Goal: Task Accomplishment & Management: Complete application form

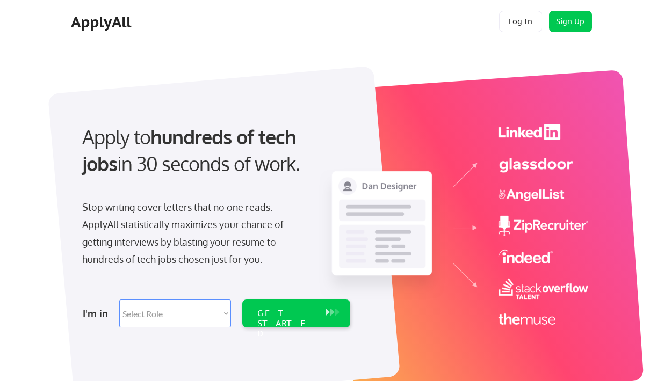
click at [178, 315] on select "Select Role Software Engineering Product Management Customer Success Sales UI/U…" at bounding box center [175, 314] width 112 height 28
select select ""technical_project_program_mgmt""
click at [274, 312] on div "GET STARTED" at bounding box center [285, 323] width 57 height 31
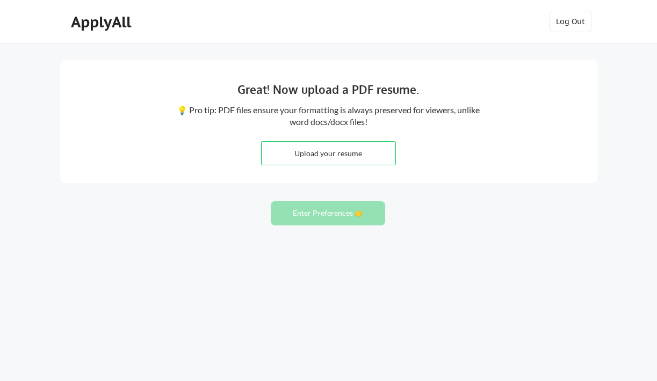
click at [339, 212] on button "Enter Preferences 👉" at bounding box center [328, 213] width 114 height 24
click at [338, 214] on button "Enter Preferences 👉" at bounding box center [328, 213] width 114 height 24
click at [329, 157] on input "file" at bounding box center [329, 153] width 134 height 23
type input "C:\fakepath\Garima_Chaturvedi_Resume.docx"
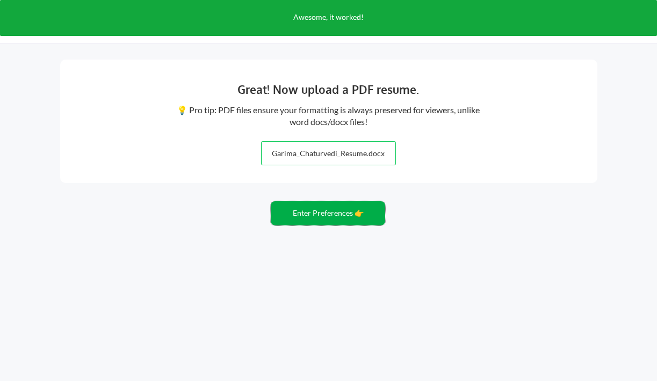
click at [359, 213] on button "Enter Preferences 👉" at bounding box center [328, 213] width 114 height 24
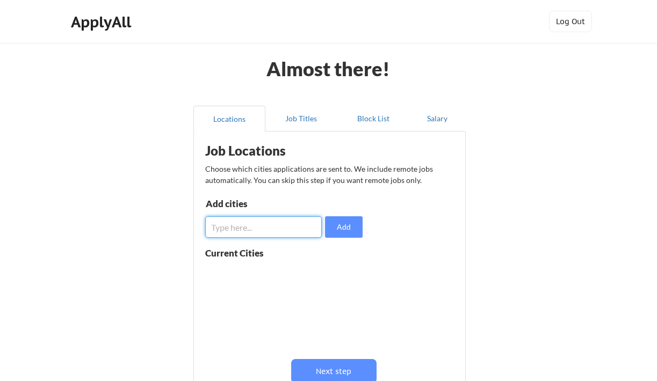
click at [299, 228] on input "input" at bounding box center [263, 226] width 117 height 21
type input "Remote"
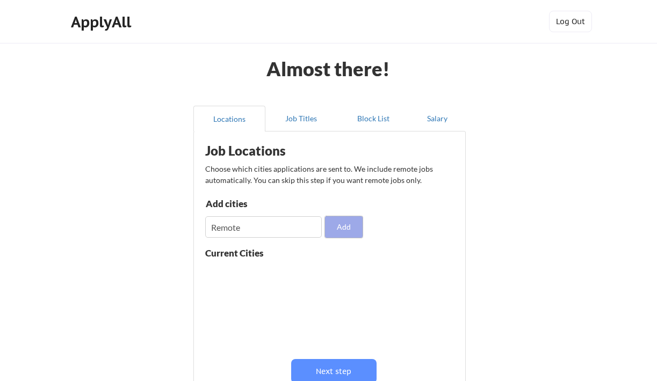
click at [352, 229] on button "Add" at bounding box center [344, 226] width 38 height 21
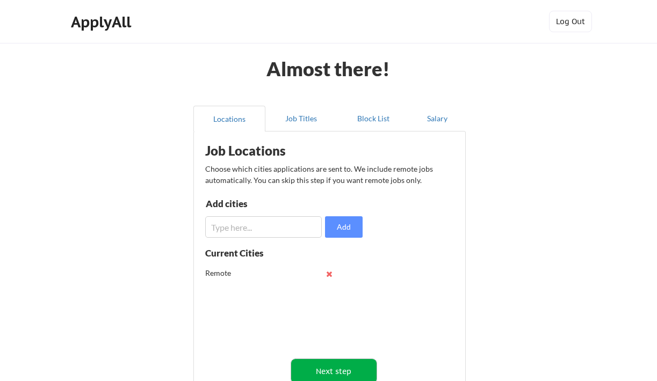
click at [321, 364] on button "Next step" at bounding box center [333, 371] width 85 height 24
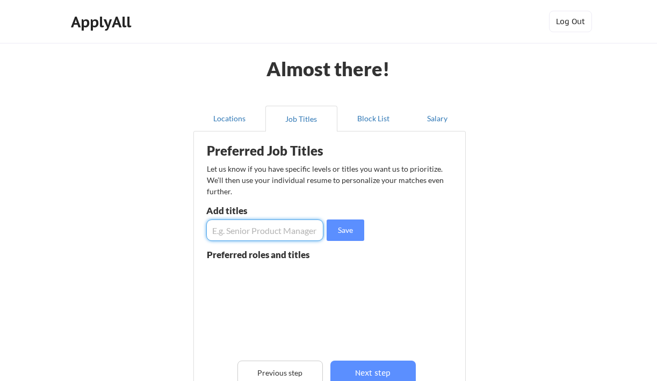
click at [270, 238] on input "input" at bounding box center [264, 230] width 117 height 21
type input "Strategy & Transformation Director"
click at [359, 231] on button "Save" at bounding box center [346, 230] width 38 height 21
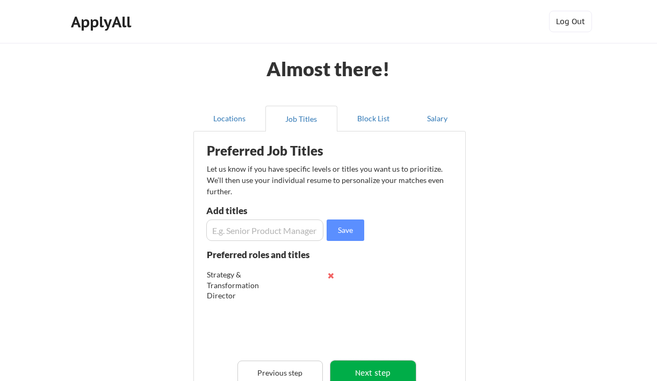
click at [371, 368] on button "Next step" at bounding box center [372, 373] width 85 height 24
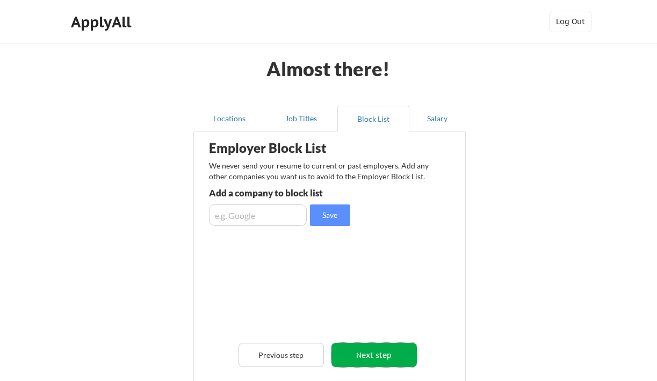
click at [371, 359] on button "Next step" at bounding box center [373, 355] width 85 height 24
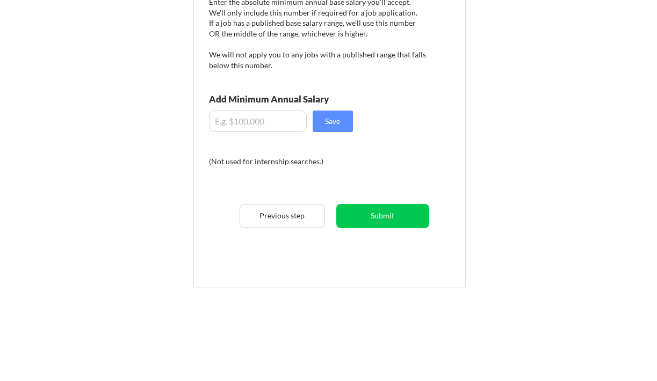
scroll to position [175, 0]
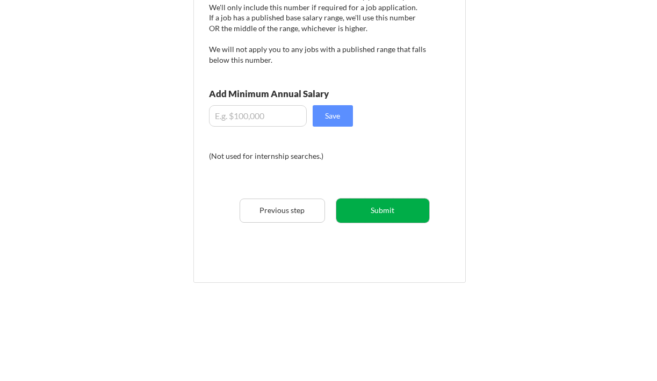
click at [362, 209] on button "Submit" at bounding box center [382, 211] width 93 height 24
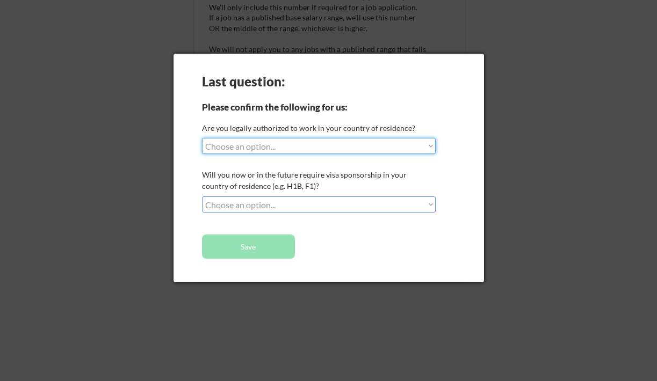
click at [314, 151] on select "Choose an option... Yes, I am a US Citizen Yes, I am a Canadian Citizen Yes, I …" at bounding box center [319, 146] width 234 height 16
click at [299, 149] on select "Choose an option... Yes, I am a US Citizen Yes, I am a Canadian Citizen Yes, I …" at bounding box center [319, 146] width 234 height 16
select select ""yes__i_am_an_other_permanent_resident""
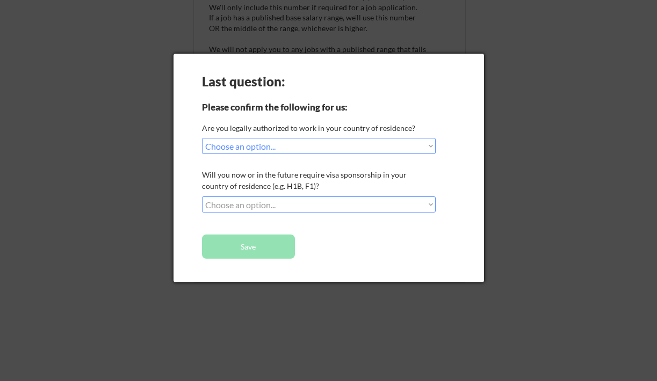
click at [285, 202] on select "Choose an option... No, I will not need sponsorship Yes, I will need sponsorship" at bounding box center [319, 205] width 234 height 16
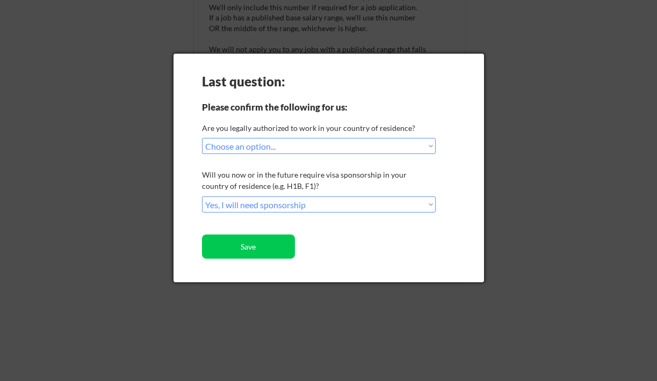
click at [284, 204] on select "Choose an option... No, I will not need sponsorship Yes, I will need sponsorship" at bounding box center [319, 205] width 234 height 16
select select ""no__i_will_not_need_sponsorship""
click at [278, 245] on button "Save" at bounding box center [248, 247] width 93 height 24
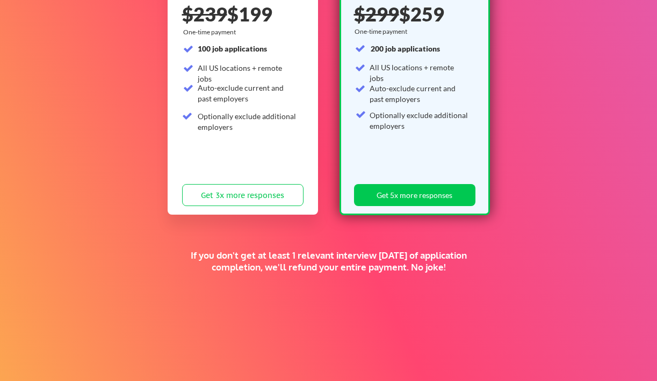
scroll to position [249, 0]
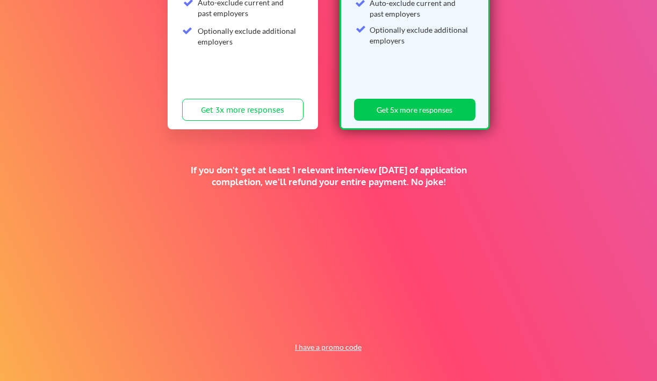
click at [320, 351] on button "I have a promo code" at bounding box center [327, 347] width 79 height 13
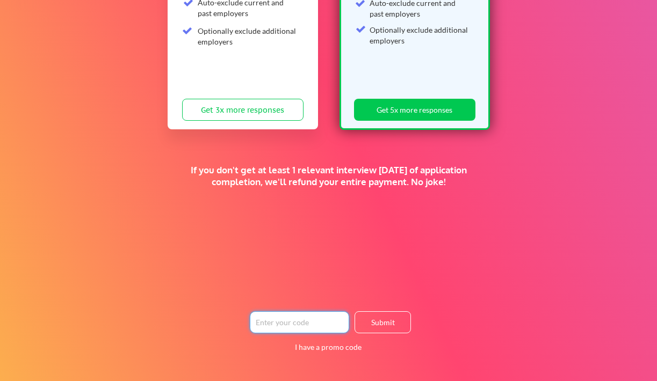
click at [306, 325] on input "input" at bounding box center [299, 323] width 99 height 22
paste input "TIMEISMONEY"
type input "TIMEISMONEY"
click at [376, 324] on button "Submit" at bounding box center [382, 323] width 56 height 22
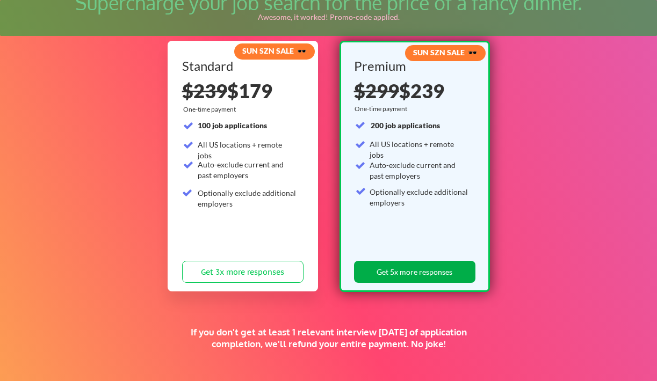
scroll to position [75, 0]
